Goal: Task Accomplishment & Management: Manage account settings

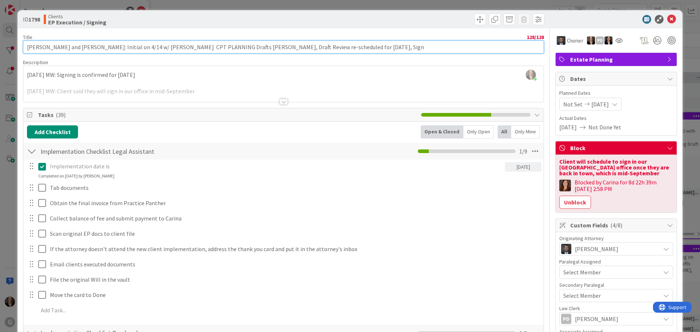
click at [344, 46] on input "[PERSON_NAME] and [PERSON_NAME]: Initial on 4/14 w/ [PERSON_NAME] CPT PLANNING …" at bounding box center [283, 46] width 521 height 13
type input "[PERSON_NAME] and [PERSON_NAME]: Initial on 4/14 w/ [PERSON_NAME] CPT PLANNING …"
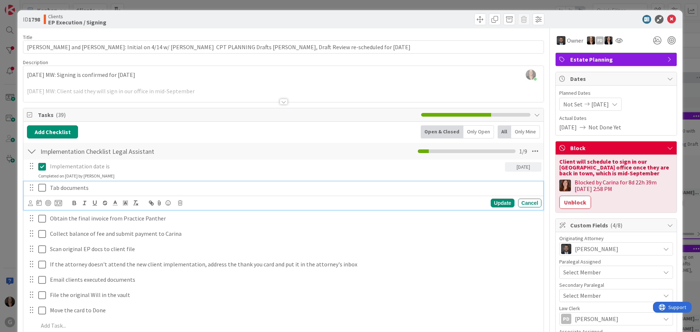
click at [300, 182] on div "Tab documents" at bounding box center [294, 188] width 495 height 13
click at [667, 18] on icon at bounding box center [671, 19] width 9 height 9
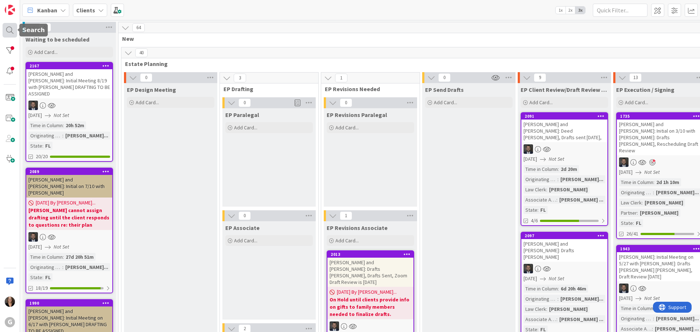
click at [9, 30] on div at bounding box center [10, 30] width 15 height 15
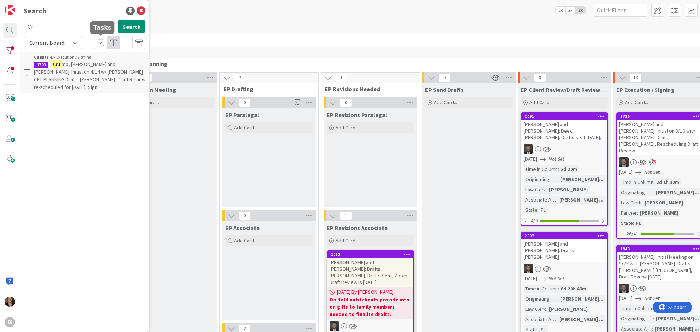
type input "C"
type input "[PERSON_NAME]"
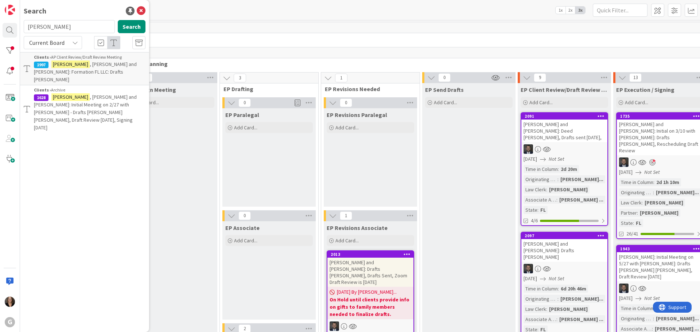
click at [91, 66] on span ", [PERSON_NAME] and [PERSON_NAME]: Formation FL LLC: Drafts [PERSON_NAME]" at bounding box center [85, 72] width 103 height 22
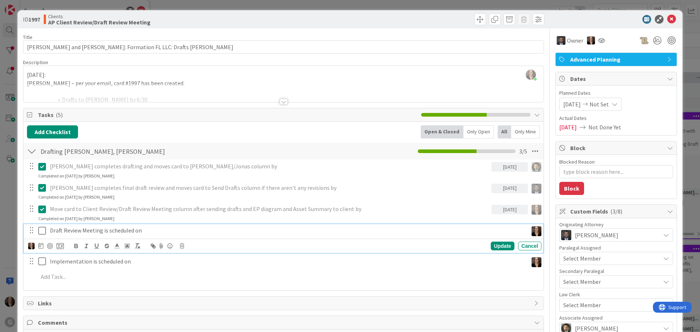
click at [42, 230] on icon at bounding box center [43, 230] width 11 height 9
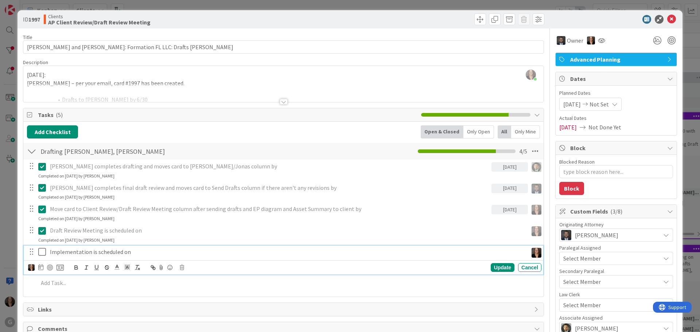
click at [43, 252] on icon at bounding box center [43, 252] width 11 height 9
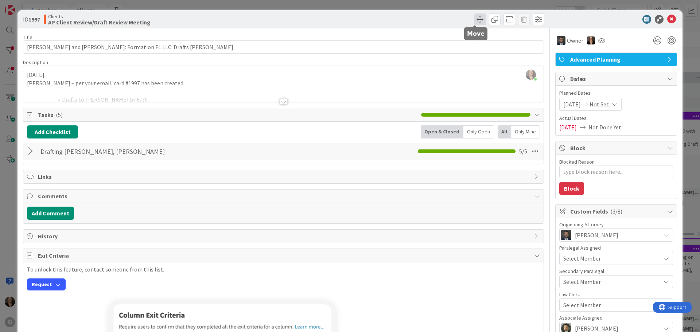
click at [475, 18] on span at bounding box center [480, 19] width 12 height 12
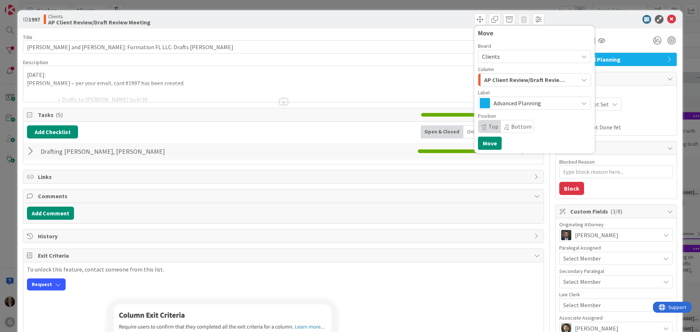
click at [581, 80] on icon "button" at bounding box center [584, 80] width 6 height 6
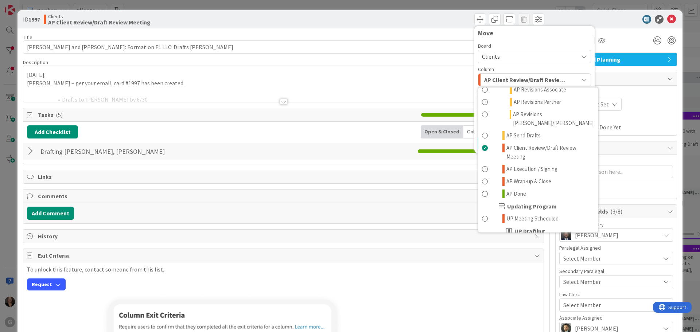
scroll to position [438, 0]
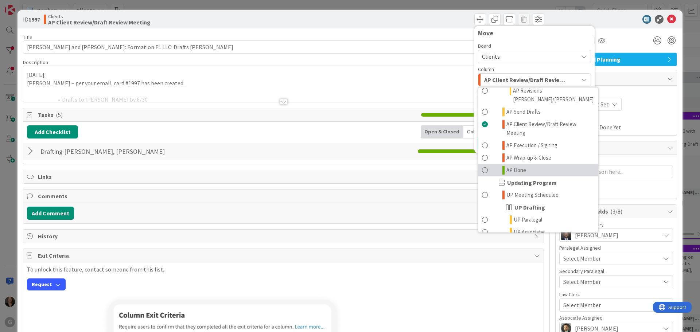
click at [482, 166] on span at bounding box center [485, 170] width 6 height 9
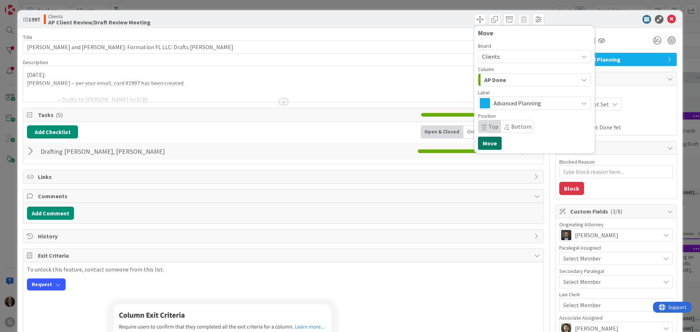
click at [484, 144] on button "Move" at bounding box center [490, 143] width 24 height 13
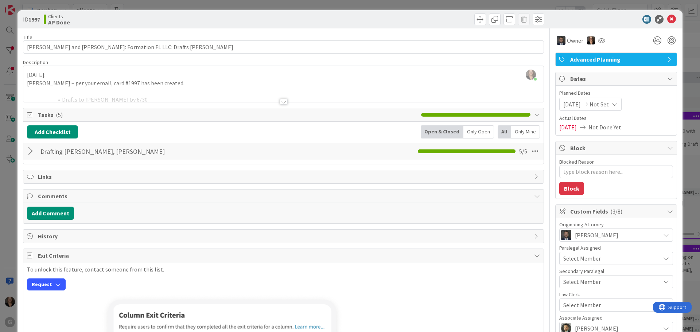
type textarea "x"
click at [667, 19] on icon at bounding box center [671, 19] width 9 height 9
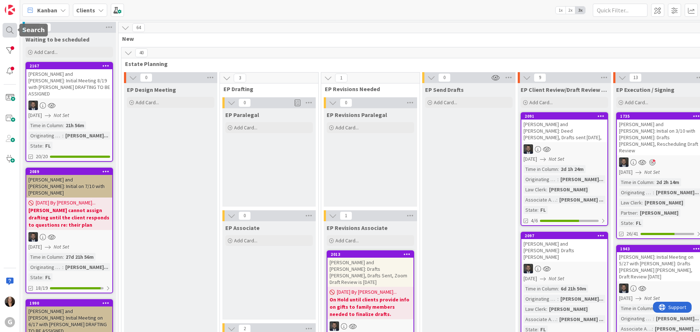
click at [7, 27] on div at bounding box center [10, 30] width 15 height 15
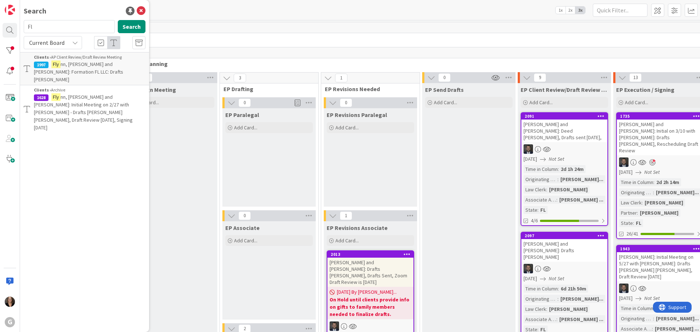
type input "F"
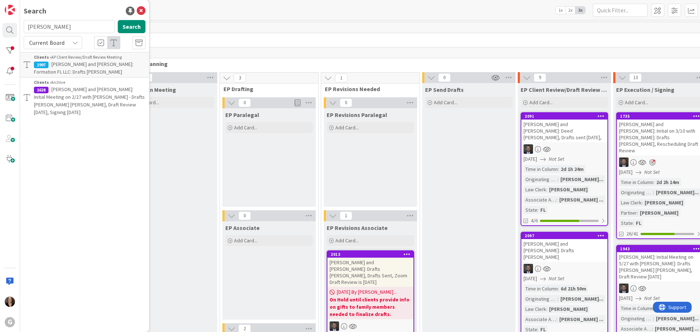
type input "[PERSON_NAME]"
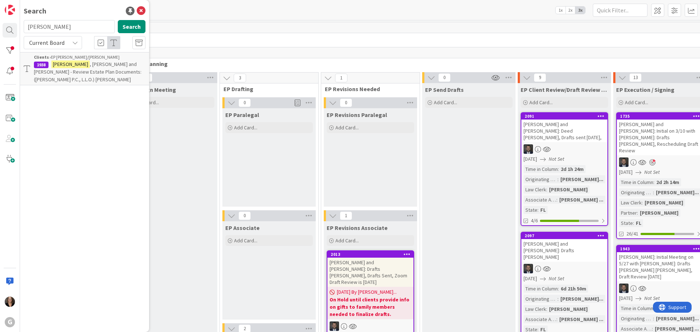
click at [77, 65] on span ", [PERSON_NAME] and [PERSON_NAME] - Review Estate Plan Documents: ([PERSON_NAME…" at bounding box center [88, 72] width 108 height 22
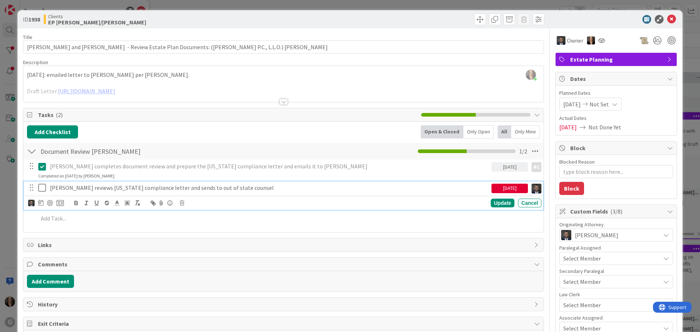
click at [41, 188] on icon at bounding box center [43, 187] width 11 height 9
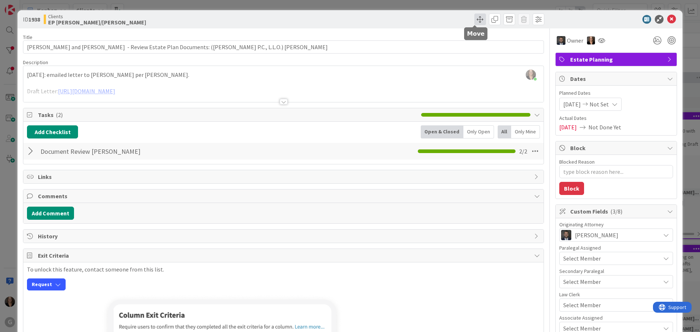
click at [475, 19] on span at bounding box center [480, 19] width 12 height 12
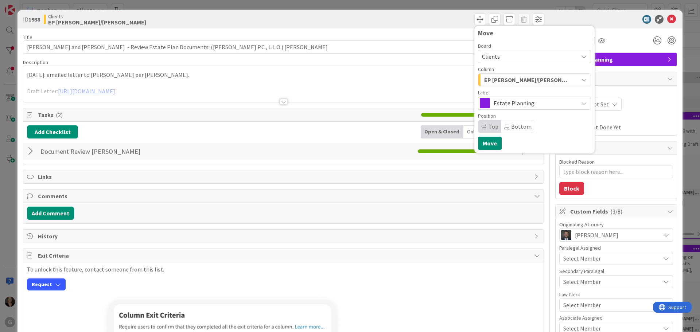
click at [581, 80] on icon "button" at bounding box center [584, 80] width 6 height 6
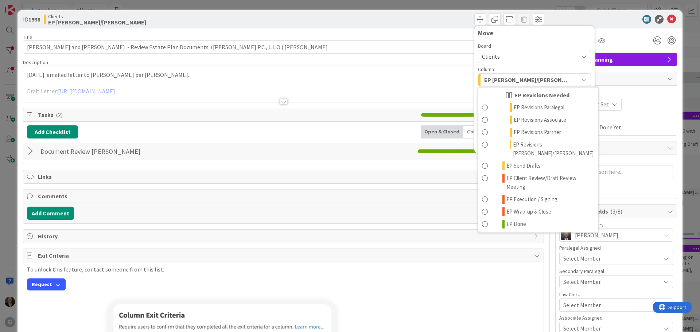
scroll to position [146, 0]
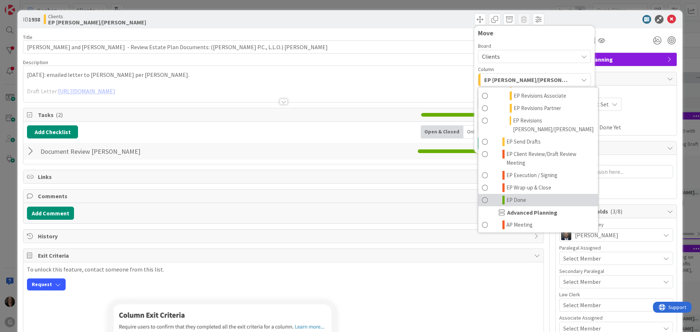
click at [482, 196] on span at bounding box center [485, 200] width 6 height 9
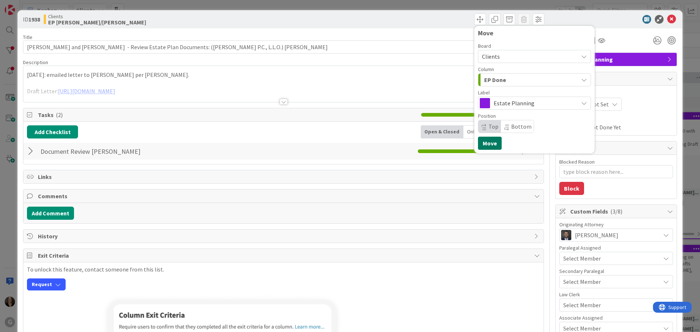
click at [487, 143] on button "Move" at bounding box center [490, 143] width 24 height 13
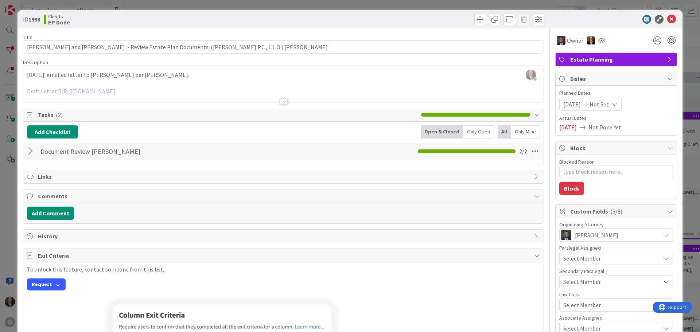
type textarea "x"
click at [667, 19] on icon at bounding box center [671, 19] width 9 height 9
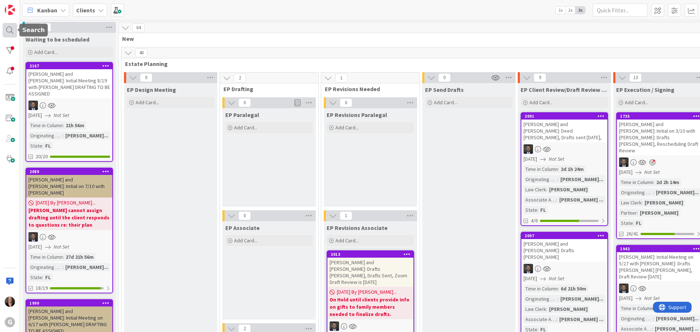
click at [7, 29] on div at bounding box center [10, 30] width 15 height 15
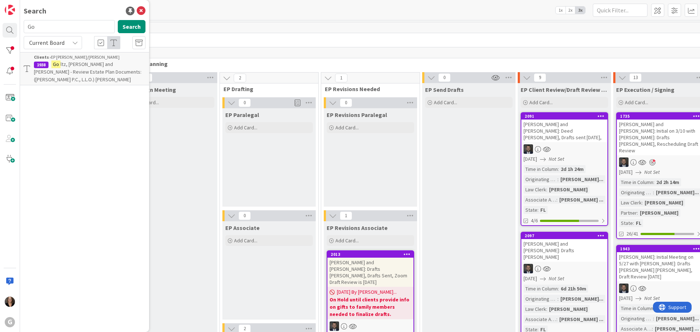
type input "G"
type input "Untig"
click at [99, 72] on span ", [PERSON_NAME] and [PERSON_NAME]: Initial on 5/12 w/ [PERSON_NAME] ([PERSON_NA…" at bounding box center [89, 76] width 110 height 30
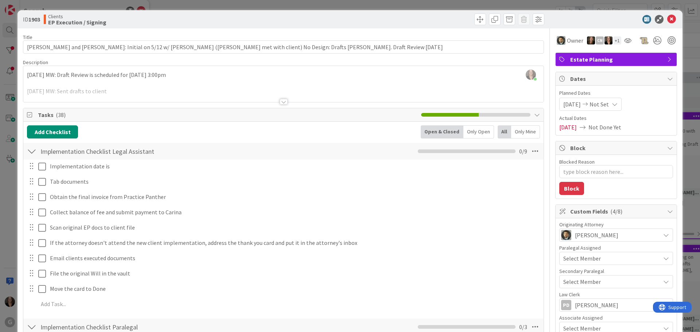
click at [534, 114] on icon at bounding box center [537, 115] width 6 height 6
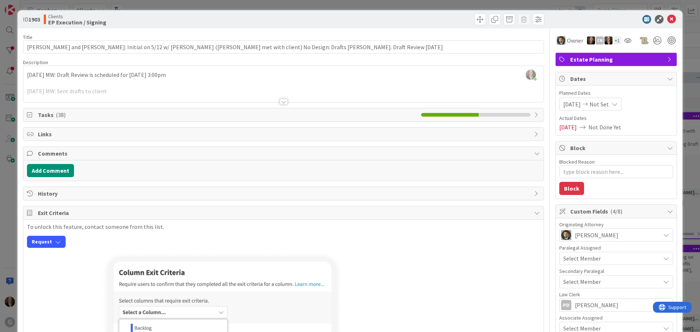
click at [42, 113] on span "Tasks ( 38 )" at bounding box center [228, 115] width 380 height 9
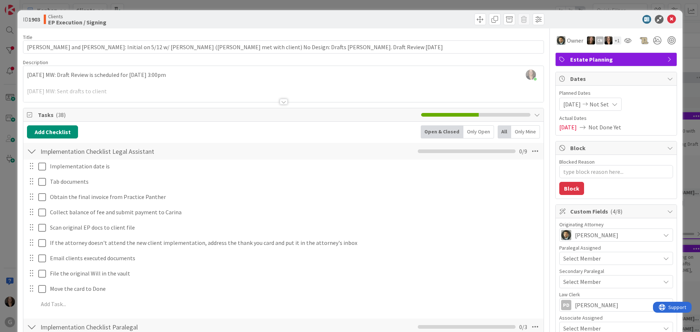
click at [29, 114] on icon at bounding box center [30, 115] width 7 height 6
type textarea "x"
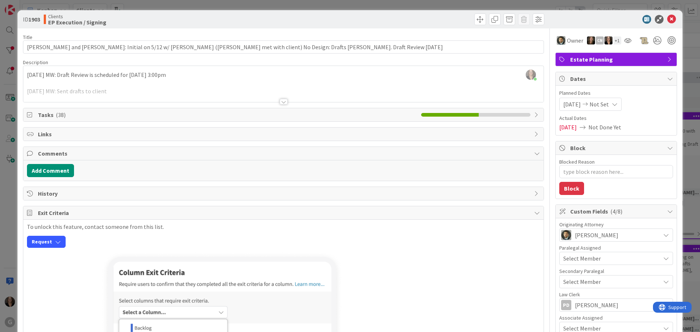
click at [280, 103] on div at bounding box center [284, 102] width 8 height 6
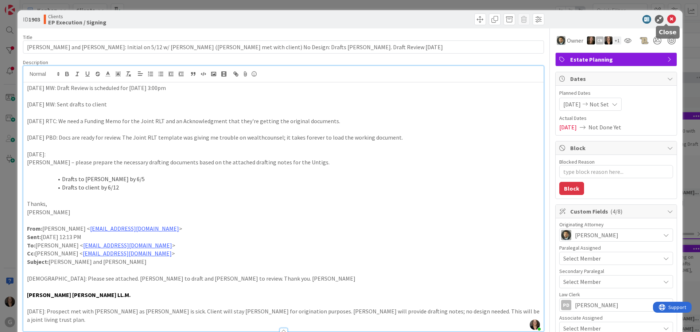
click at [667, 20] on icon at bounding box center [671, 19] width 9 height 9
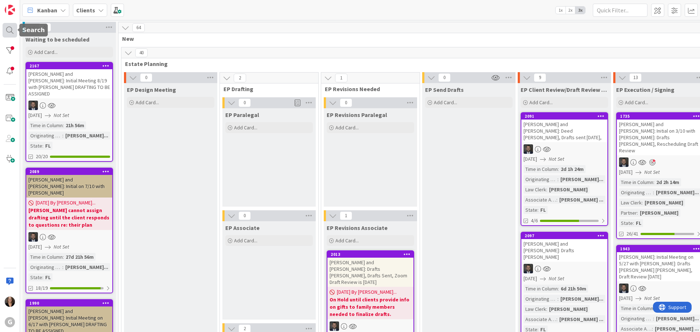
click at [9, 31] on div at bounding box center [10, 30] width 15 height 15
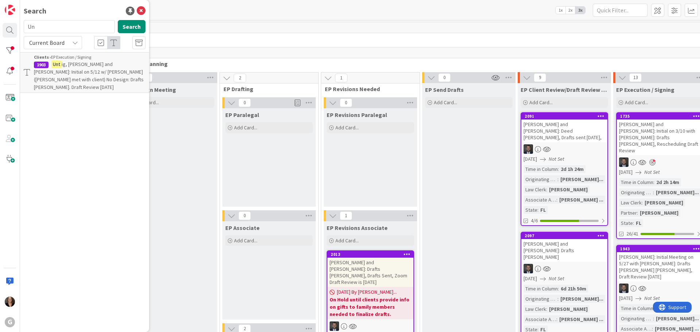
type input "U"
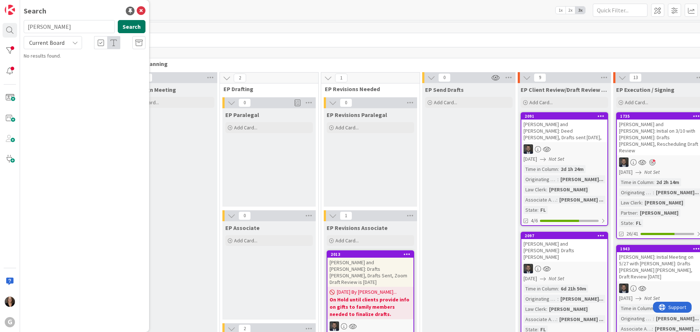
click at [126, 27] on button "Search" at bounding box center [132, 26] width 28 height 13
click at [127, 27] on button "Search" at bounding box center [132, 26] width 28 height 13
click at [42, 27] on input "[PERSON_NAME]" at bounding box center [69, 26] width 91 height 13
type input "G"
type input "Kastroll"
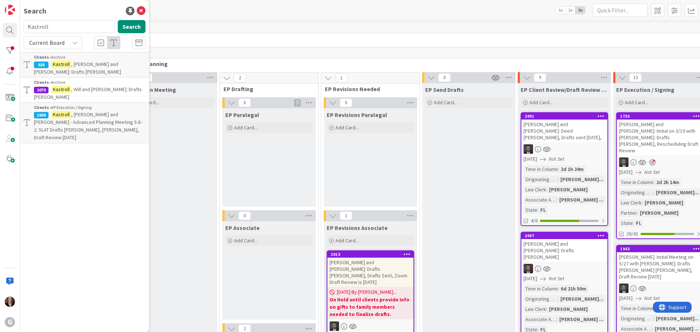
click at [75, 111] on span ", [PERSON_NAME] and [PERSON_NAME] - Advanced Planning Meeting 5-8-2: SLAT Draft…" at bounding box center [88, 126] width 108 height 30
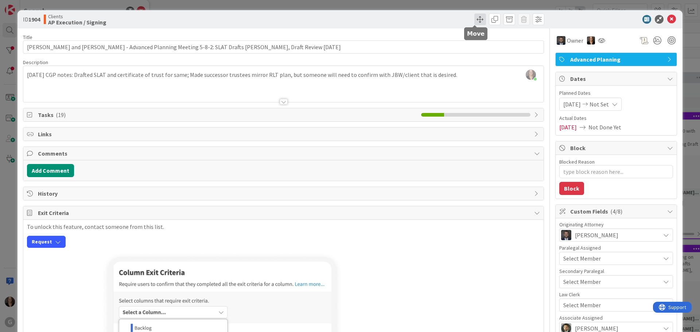
click at [475, 18] on span at bounding box center [480, 19] width 12 height 12
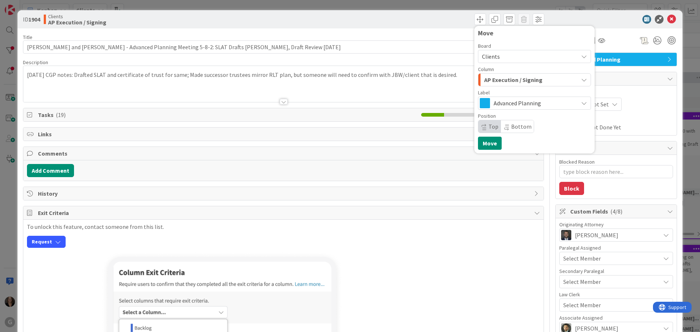
click at [398, 244] on div "To unlock this feature, contact someone from this list. Request" at bounding box center [283, 236] width 513 height 24
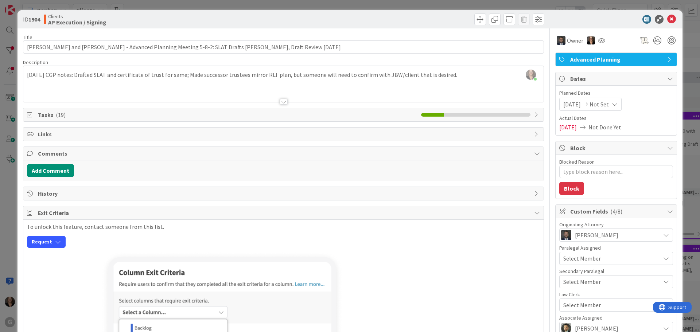
type textarea "x"
click at [667, 18] on icon at bounding box center [671, 19] width 9 height 9
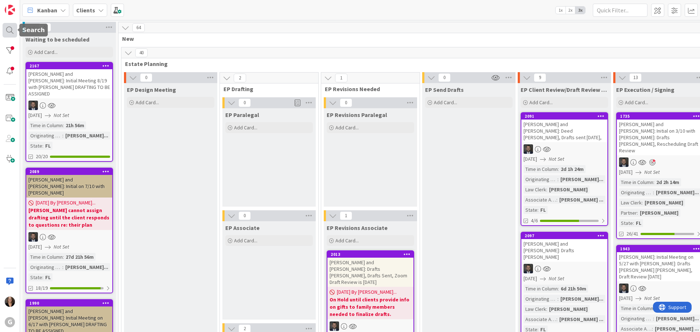
click at [7, 28] on div at bounding box center [10, 30] width 15 height 15
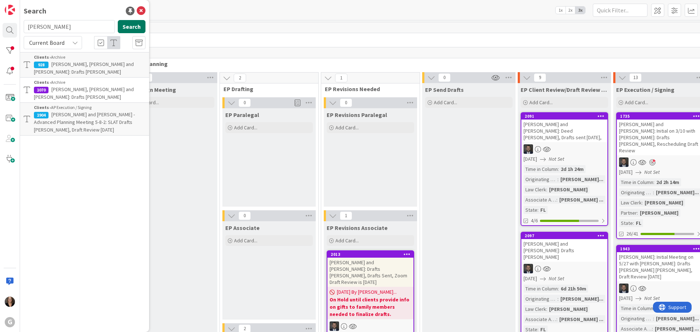
type input "[PERSON_NAME]"
click at [135, 26] on button "Search" at bounding box center [132, 26] width 28 height 13
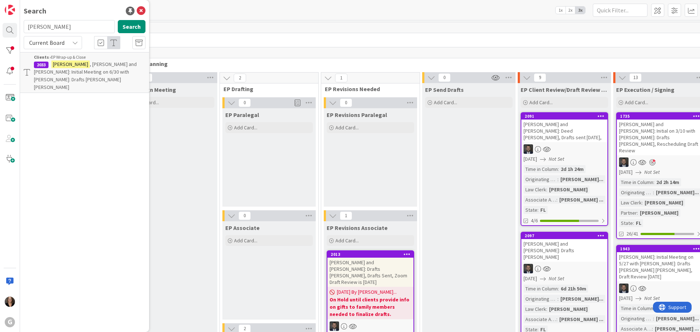
click at [107, 67] on span ", [PERSON_NAME] and [PERSON_NAME]: Initial Meeting on 6/30 with [PERSON_NAME]: …" at bounding box center [85, 76] width 103 height 30
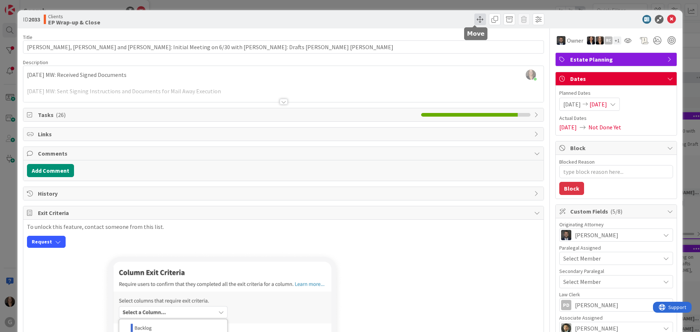
click at [474, 18] on span at bounding box center [480, 19] width 12 height 12
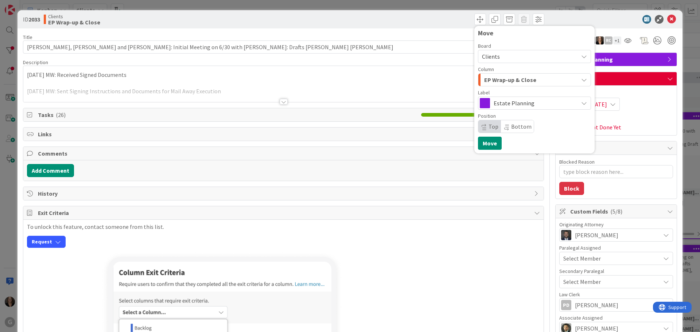
click at [489, 81] on span "EP Wrap-up & Close" at bounding box center [510, 79] width 52 height 9
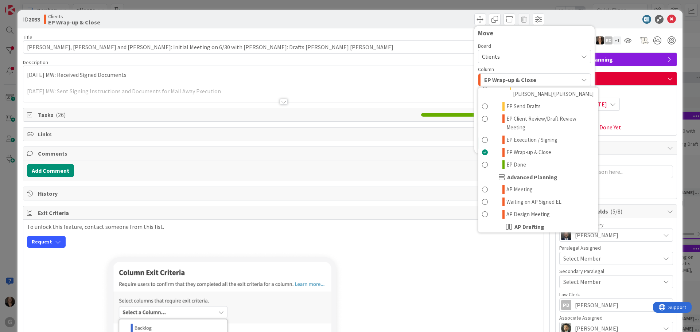
scroll to position [182, 0]
click at [482, 159] on span at bounding box center [485, 163] width 6 height 9
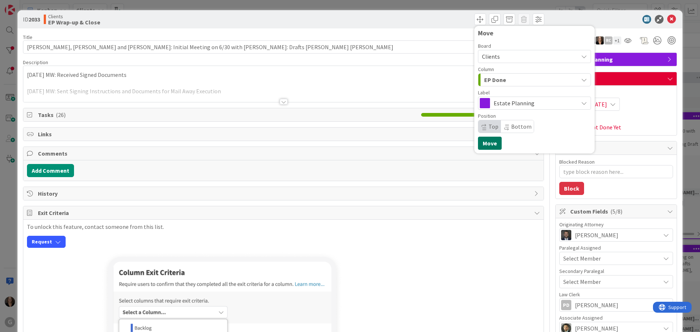
click at [480, 145] on button "Move" at bounding box center [490, 143] width 24 height 13
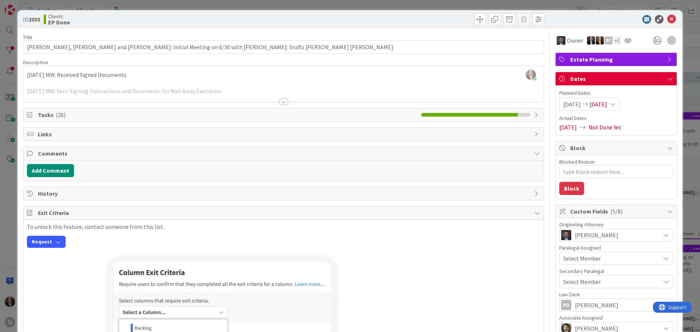
type textarea "x"
click at [667, 18] on icon at bounding box center [671, 19] width 9 height 9
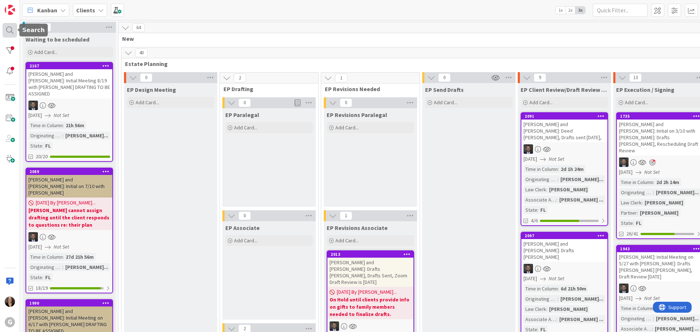
click at [9, 29] on div at bounding box center [10, 30] width 15 height 15
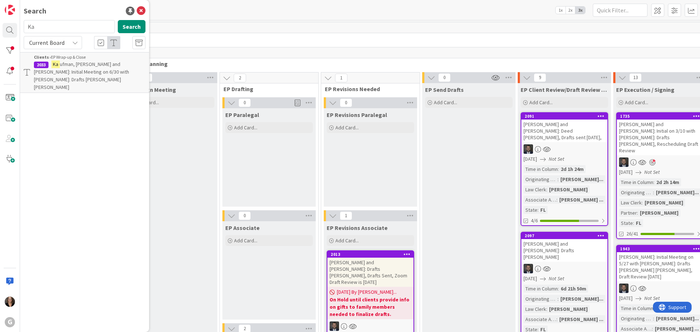
type input "K"
type input "[PERSON_NAME]"
click at [133, 26] on button "Search" at bounding box center [132, 26] width 28 height 13
click at [97, 67] on span ", [PERSON_NAME] and [PERSON_NAME] + [PERSON_NAME]" at bounding box center [85, 68] width 103 height 14
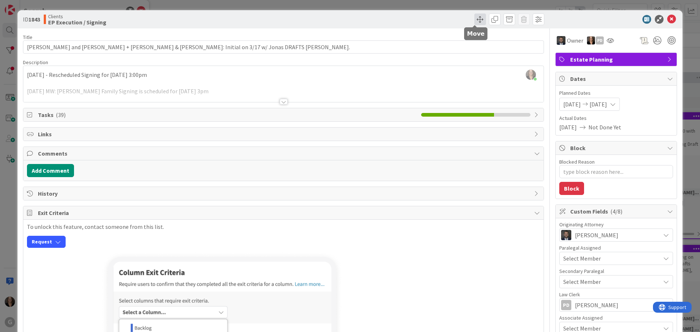
click at [474, 20] on span at bounding box center [480, 19] width 12 height 12
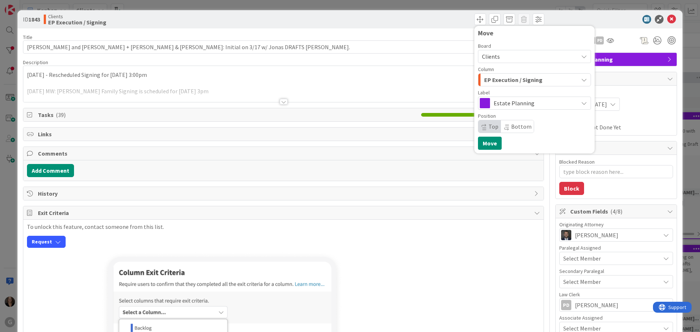
click at [424, 84] on div at bounding box center [283, 93] width 520 height 19
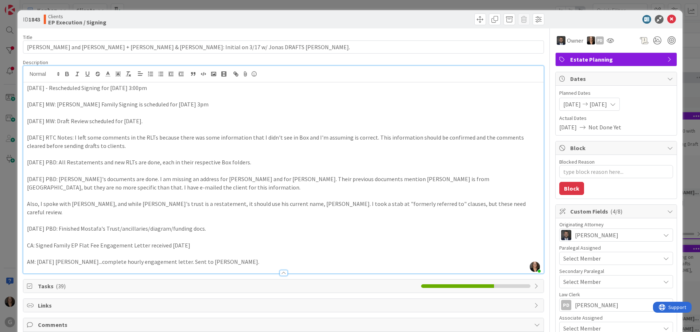
type textarea "x"
click at [667, 17] on icon at bounding box center [671, 19] width 9 height 9
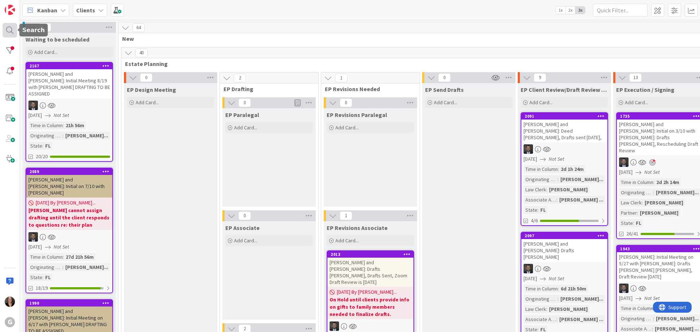
drag, startPoint x: 8, startPoint y: 30, endPoint x: 11, endPoint y: 27, distance: 3.9
click at [8, 29] on div at bounding box center [10, 30] width 15 height 15
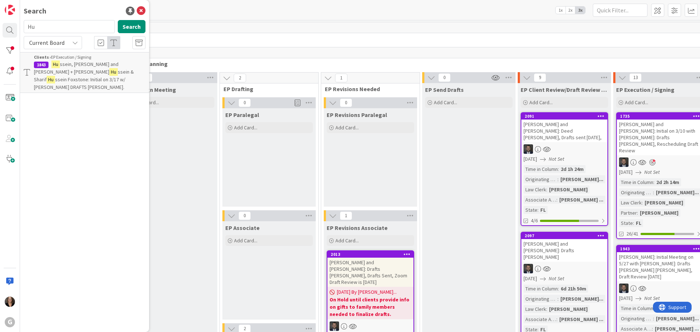
type input "H"
type input "[PERSON_NAME]"
click at [128, 25] on button "Search" at bounding box center [132, 26] width 28 height 13
click at [123, 67] on p "[PERSON_NAME]: Initial Meeting on 5/27 with [PERSON_NAME]: Drafts [PERSON_NAME]…" at bounding box center [90, 76] width 112 height 31
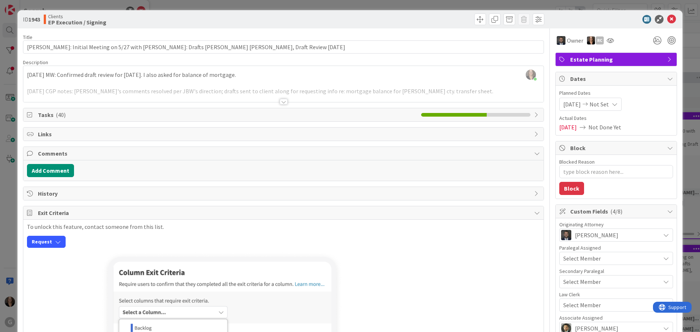
type textarea "x"
